Goal: Information Seeking & Learning: Learn about a topic

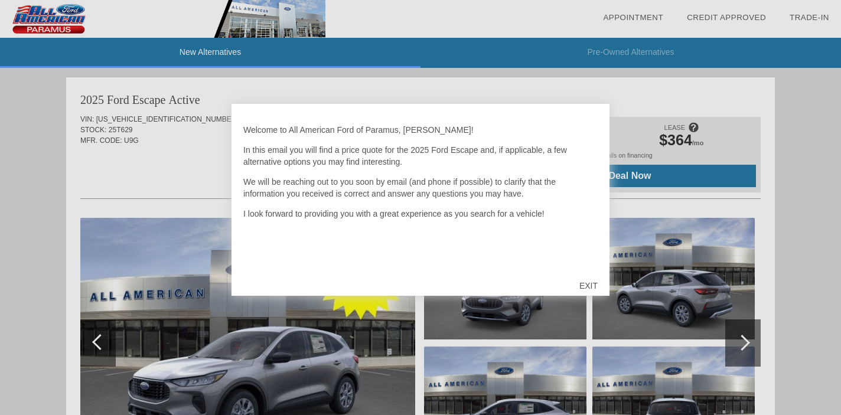
click at [587, 286] on div "EXIT" at bounding box center [589, 285] width 42 height 35
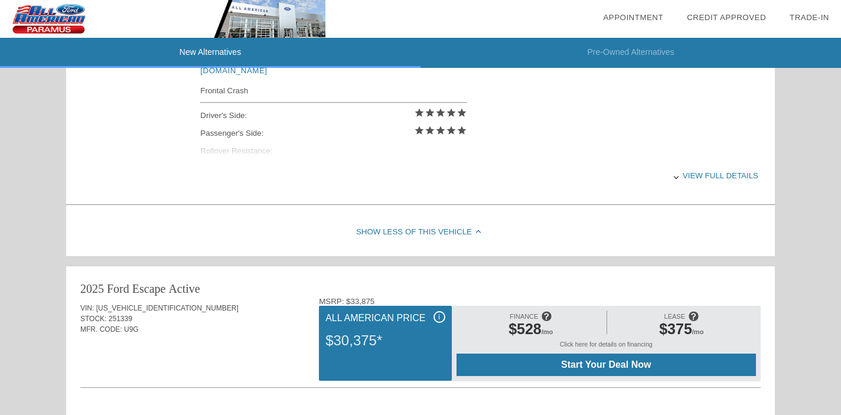
scroll to position [530, 0]
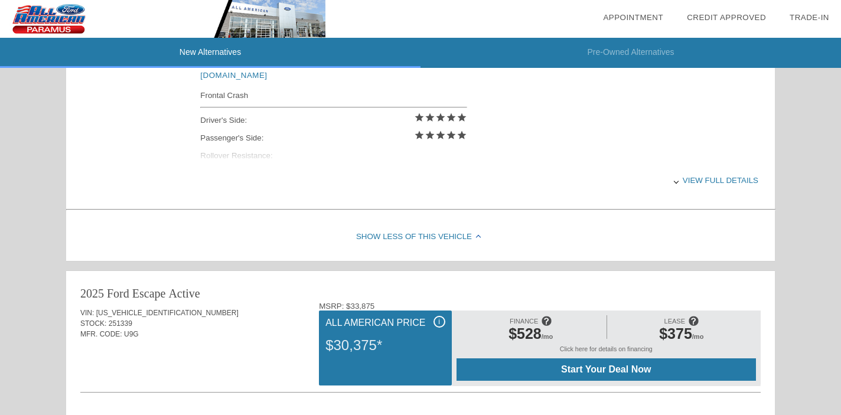
click at [707, 181] on div "View full details" at bounding box center [479, 180] width 558 height 29
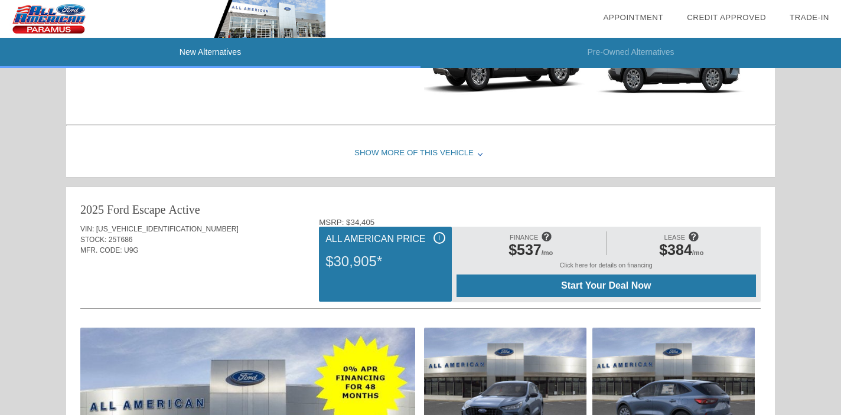
scroll to position [1100, 0]
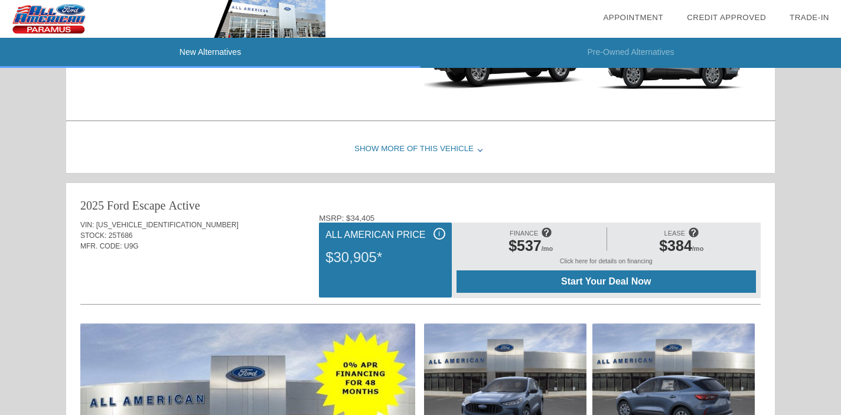
click at [449, 148] on div "Show More of this Vehicle" at bounding box center [420, 149] width 709 height 47
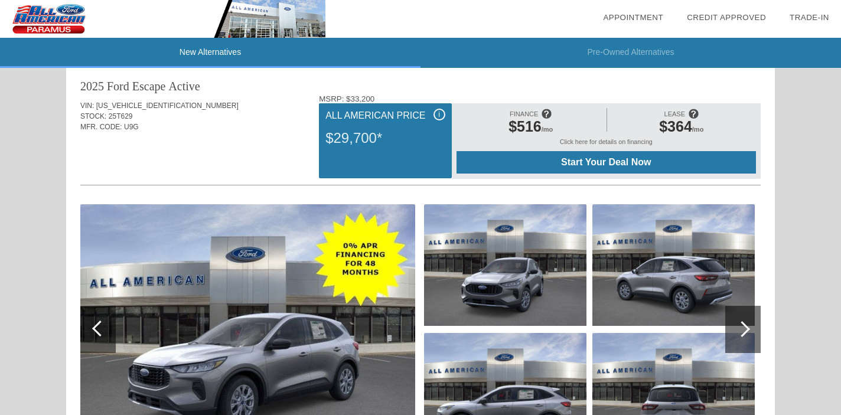
scroll to position [25, 0]
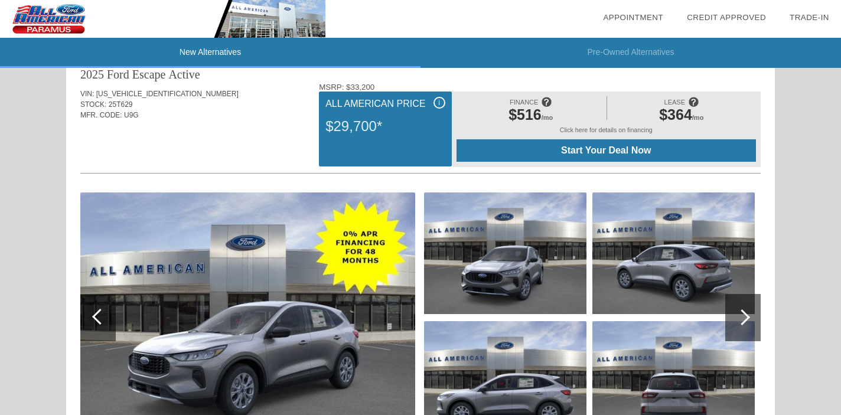
click at [742, 327] on div at bounding box center [742, 317] width 35 height 47
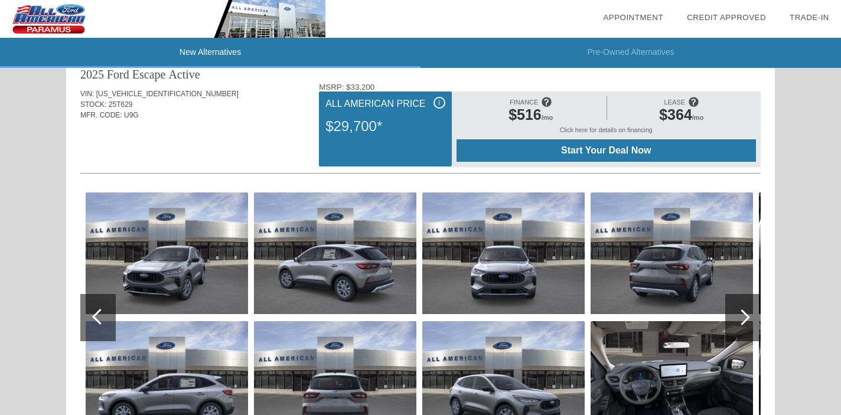
click at [671, 376] on img at bounding box center [672, 382] width 162 height 122
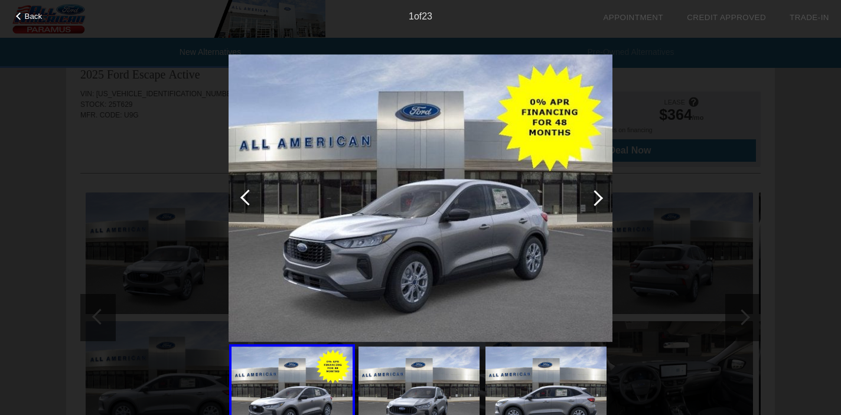
click at [593, 196] on div at bounding box center [595, 198] width 16 height 16
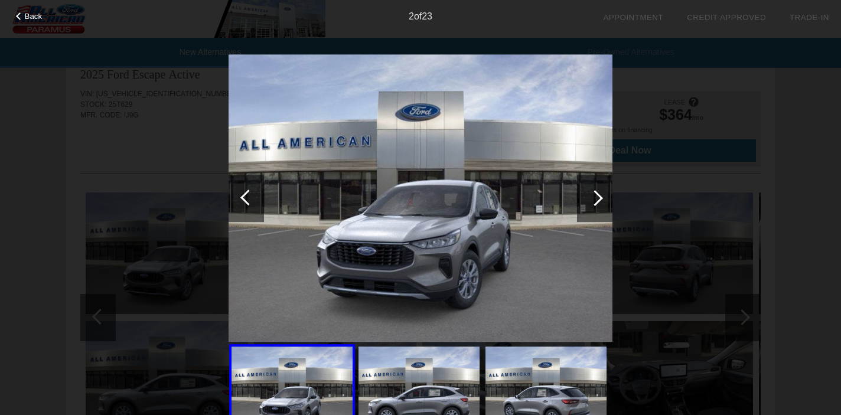
click at [593, 196] on div at bounding box center [595, 198] width 16 height 16
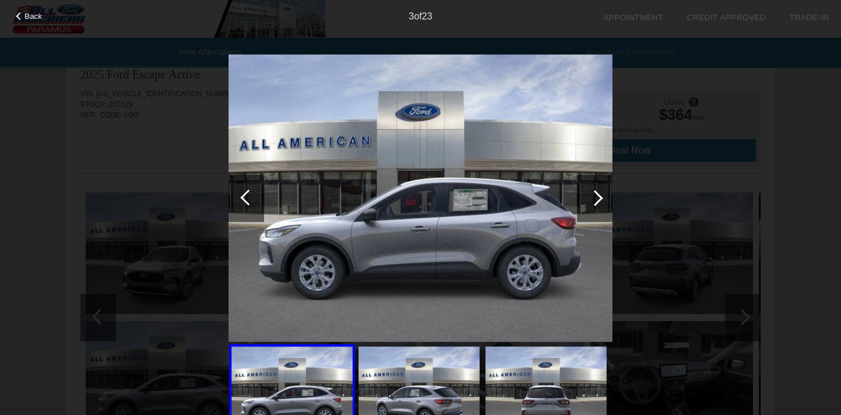
click at [593, 196] on div at bounding box center [595, 198] width 16 height 16
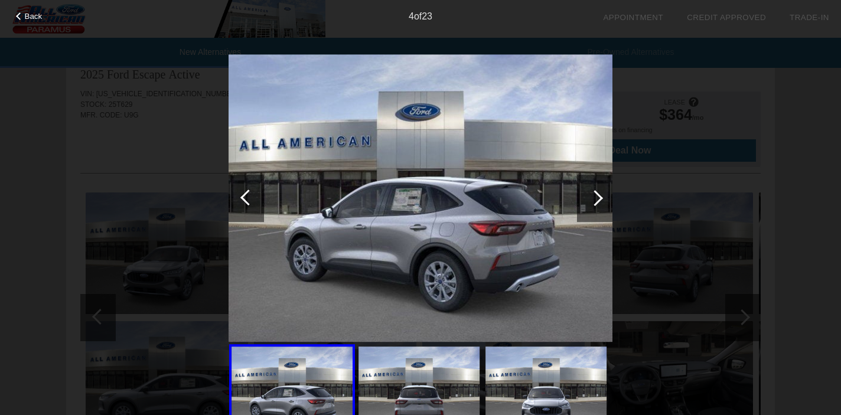
click at [593, 196] on div at bounding box center [595, 198] width 16 height 16
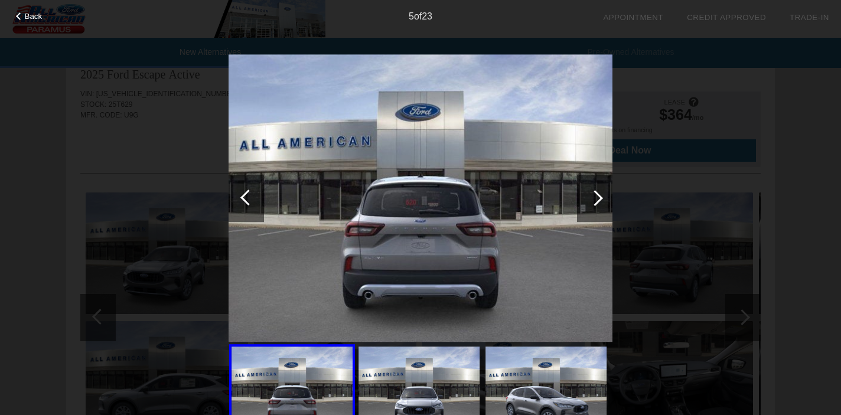
click at [593, 197] on div at bounding box center [595, 198] width 16 height 16
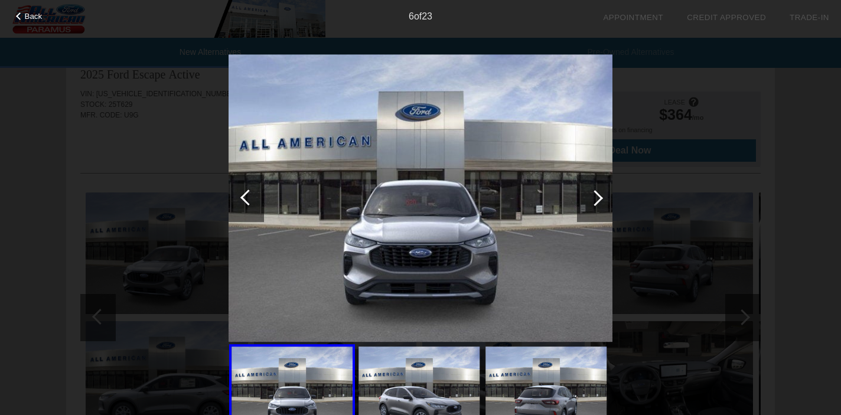
click at [593, 197] on div at bounding box center [595, 198] width 16 height 16
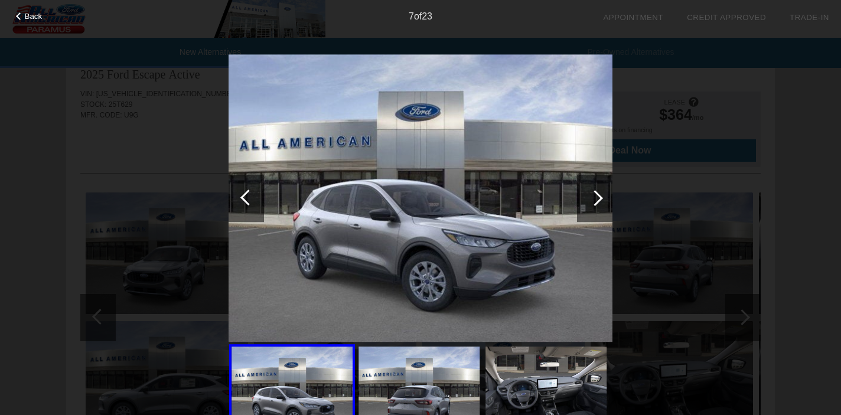
click at [593, 197] on div at bounding box center [595, 198] width 16 height 16
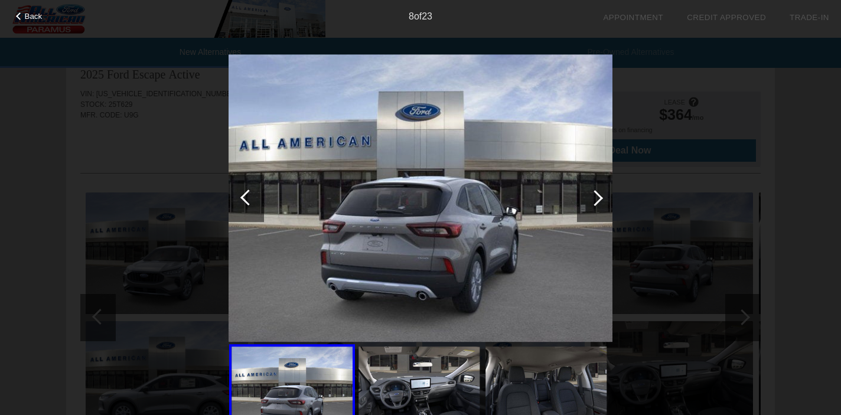
click at [439, 374] on img at bounding box center [419, 392] width 121 height 91
click at [597, 195] on div at bounding box center [595, 198] width 16 height 16
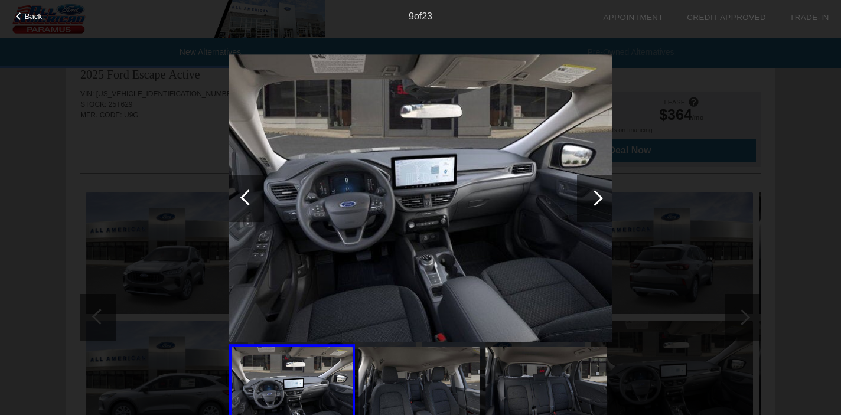
click at [35, 18] on span "Back" at bounding box center [34, 16] width 18 height 9
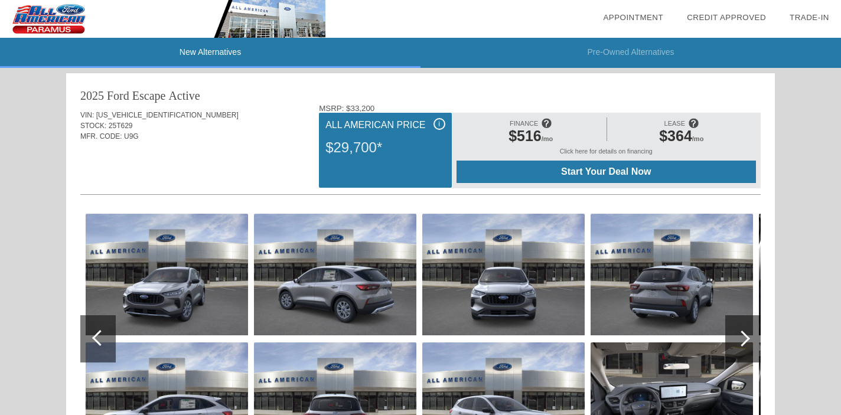
scroll to position [5, 0]
drag, startPoint x: 175, startPoint y: 112, endPoint x: 97, endPoint y: 110, distance: 77.4
click at [97, 110] on div "VIN: [US_VEHICLE_IDENTIFICATION_NUMBER]" at bounding box center [420, 114] width 680 height 11
copy span "[US_VEHICLE_IDENTIFICATION_NUMBER]"
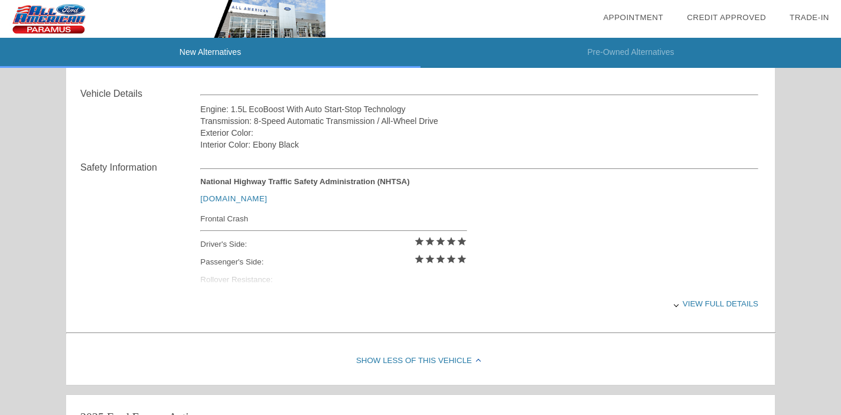
scroll to position [1125, 0]
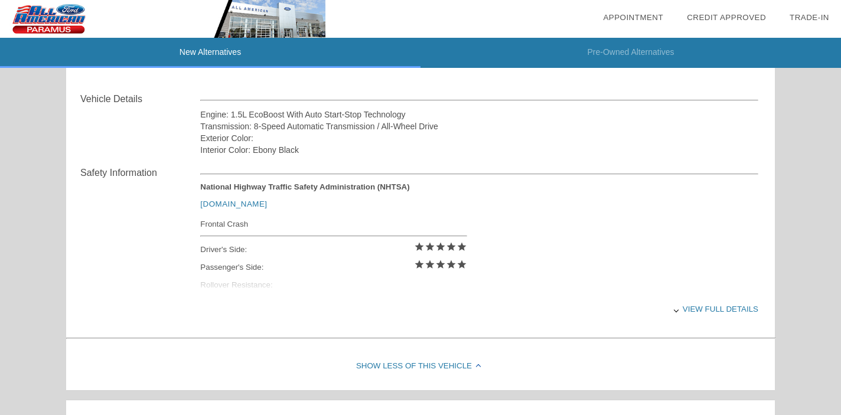
click at [710, 315] on div "View full details" at bounding box center [479, 309] width 558 height 29
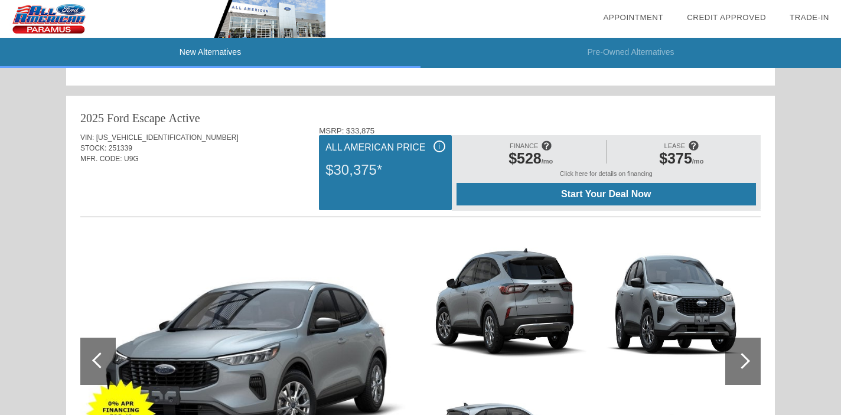
scroll to position [704, 0]
